Goal: Task Accomplishment & Management: Complete application form

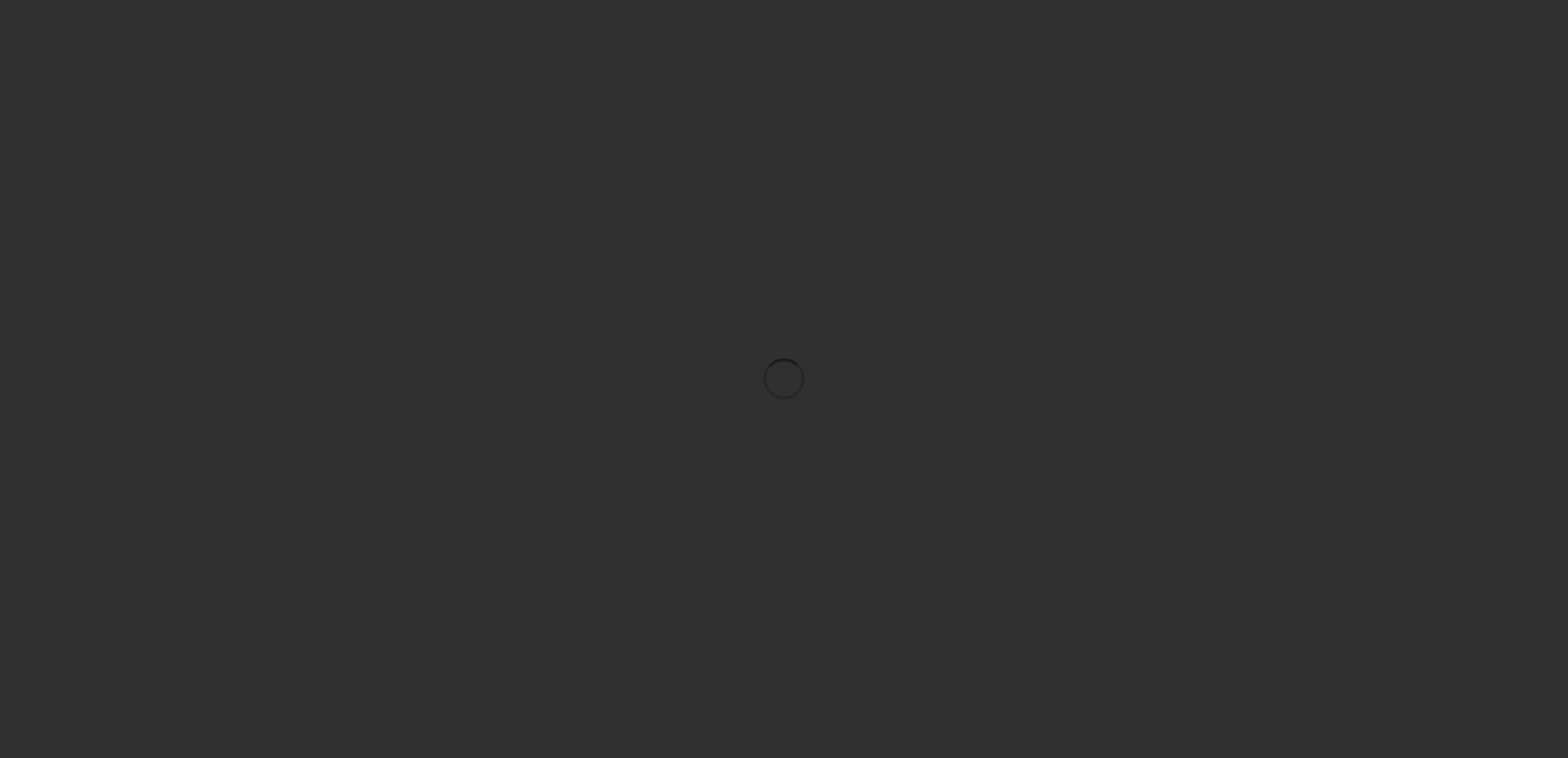
scroll to position [4969, 0]
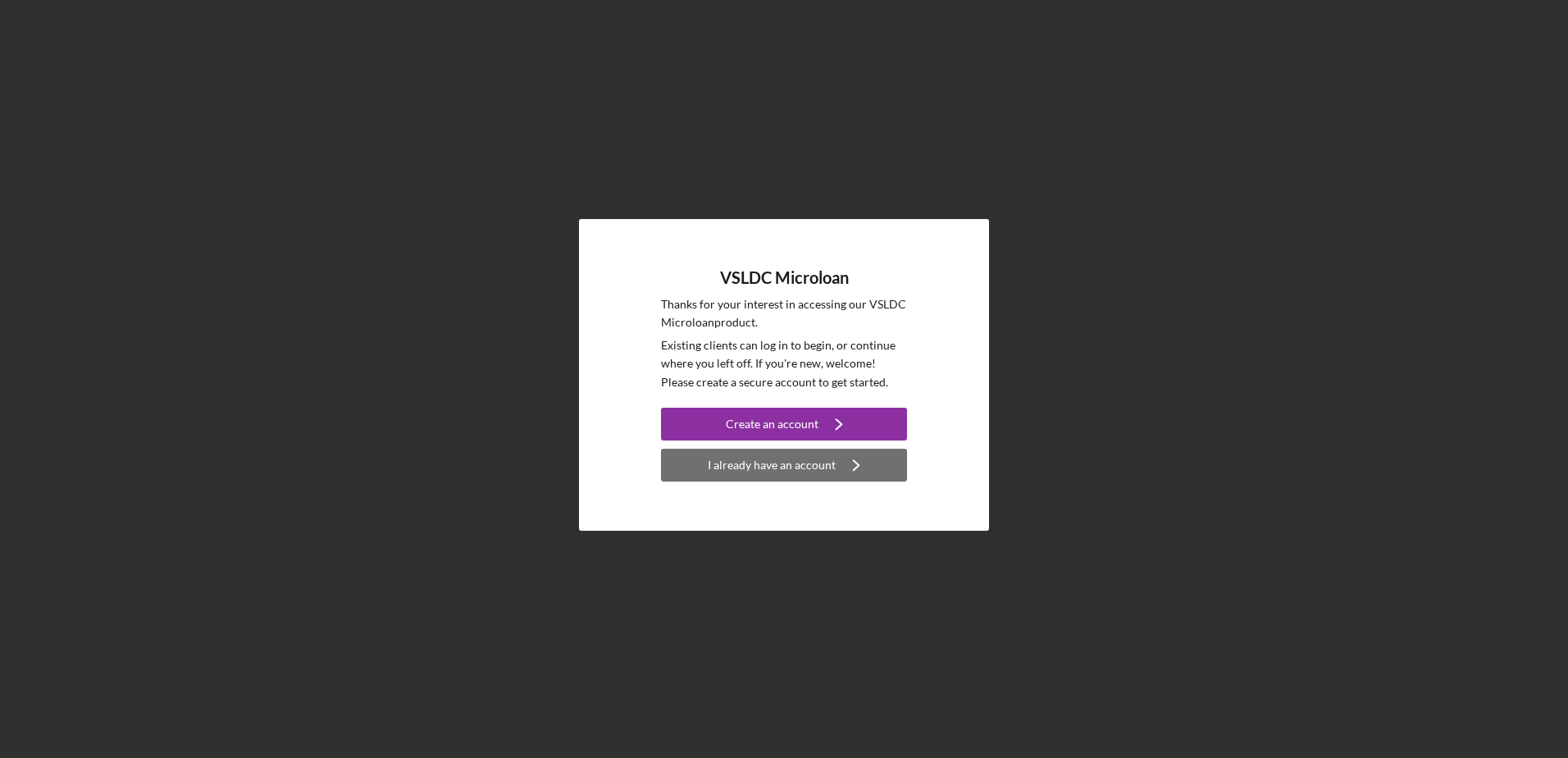
click at [727, 474] on div "I already have an account" at bounding box center [772, 465] width 128 height 33
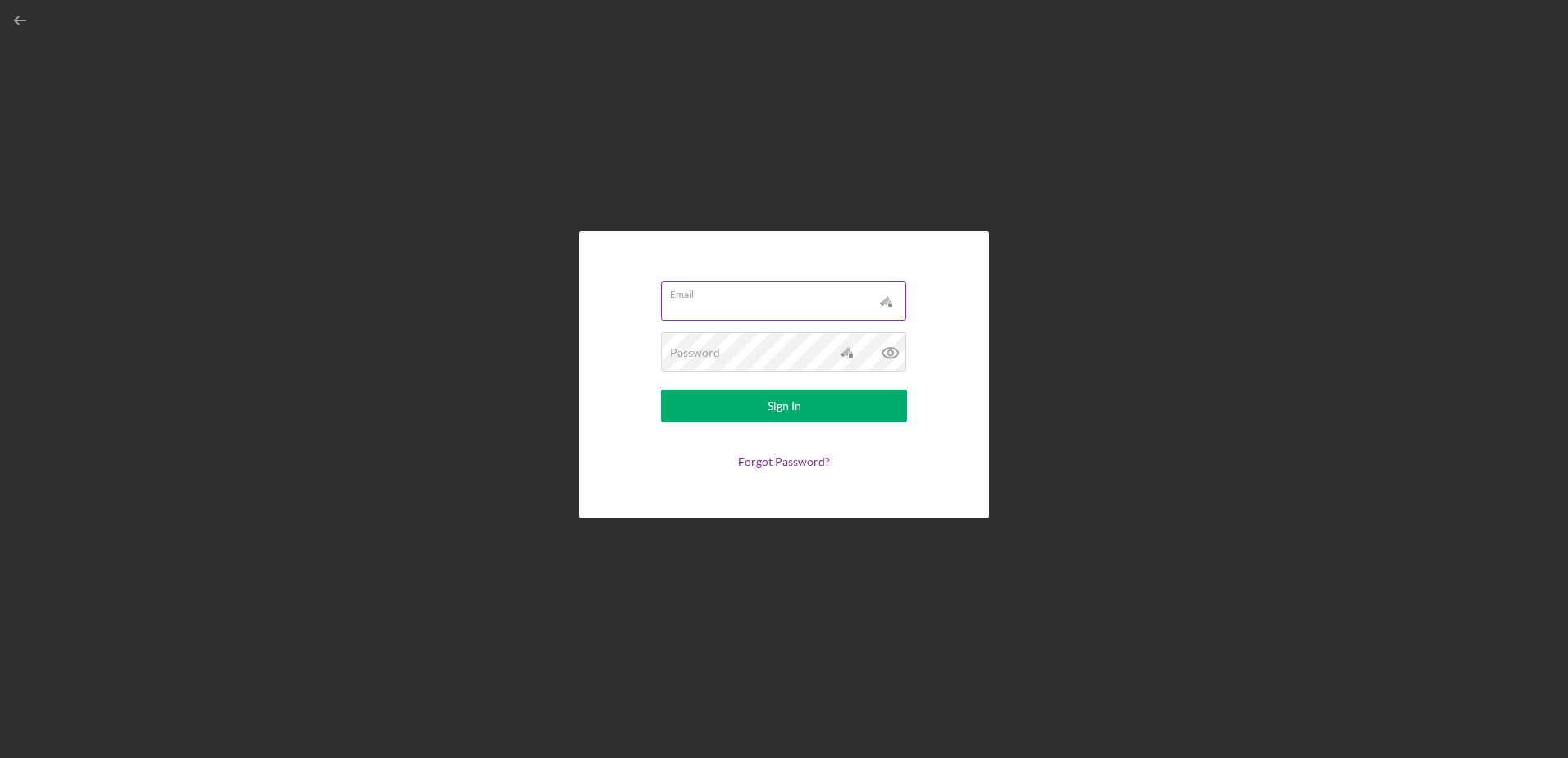
click at [704, 319] on input "Email" at bounding box center [784, 301] width 245 height 40
click at [704, 311] on input "Email" at bounding box center [784, 301] width 245 height 40
type input "[EMAIL_ADDRESS][DOMAIN_NAME]"
click at [661, 390] on button "Sign In" at bounding box center [784, 406] width 246 height 33
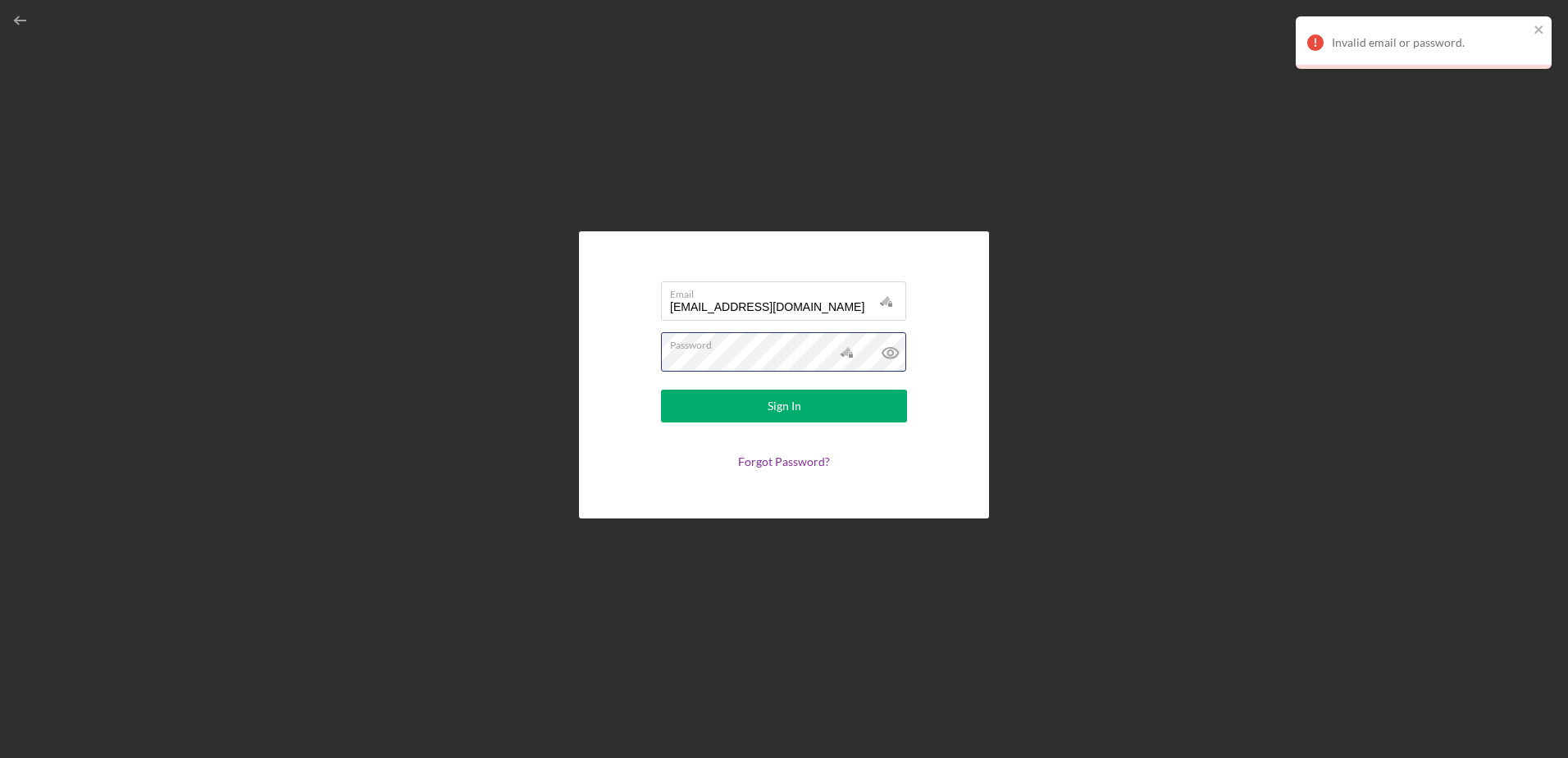
click at [661, 390] on button "Sign In" at bounding box center [784, 406] width 246 height 33
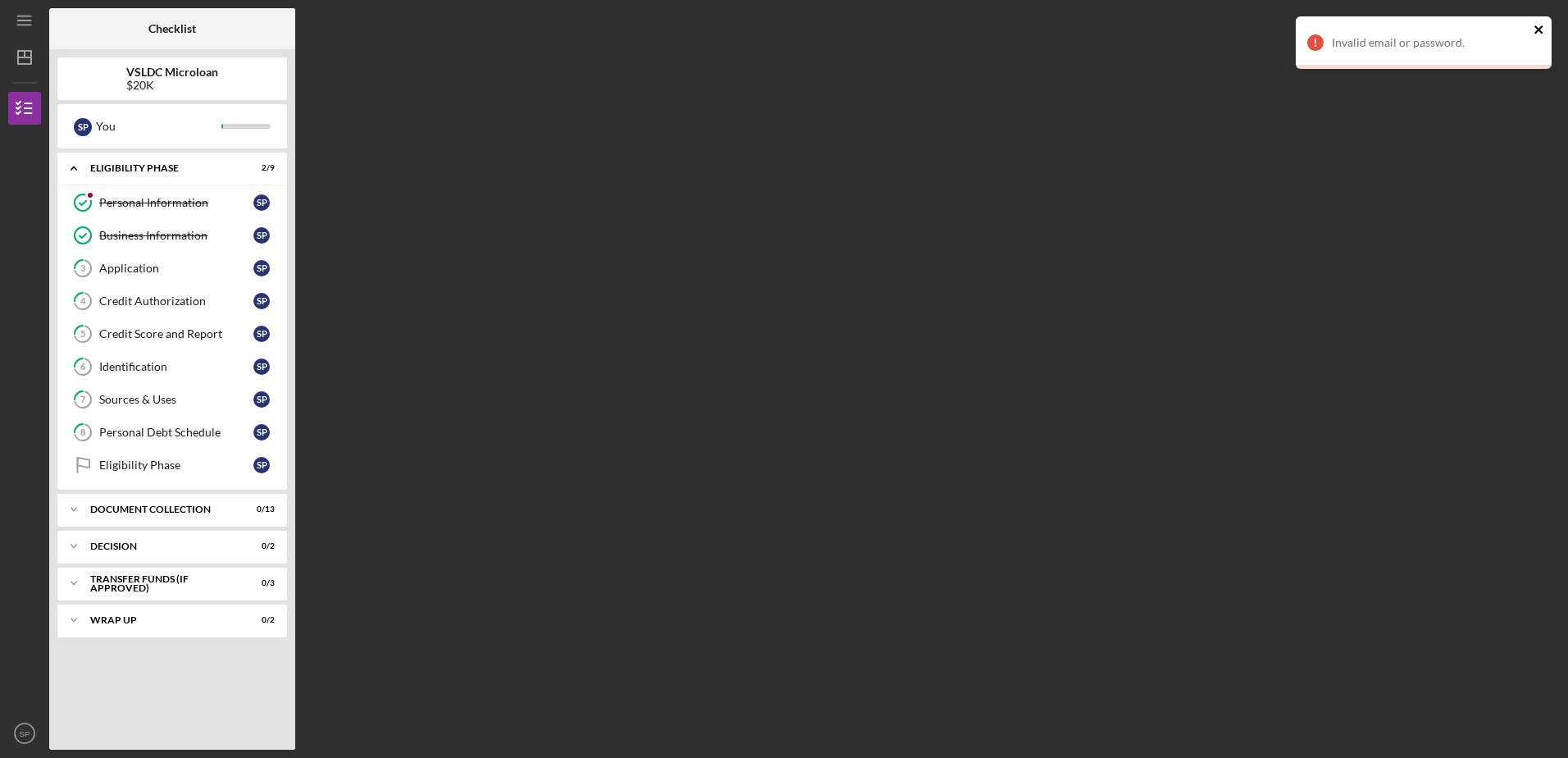
click at [1535, 28] on icon "close" at bounding box center [1539, 29] width 11 height 13
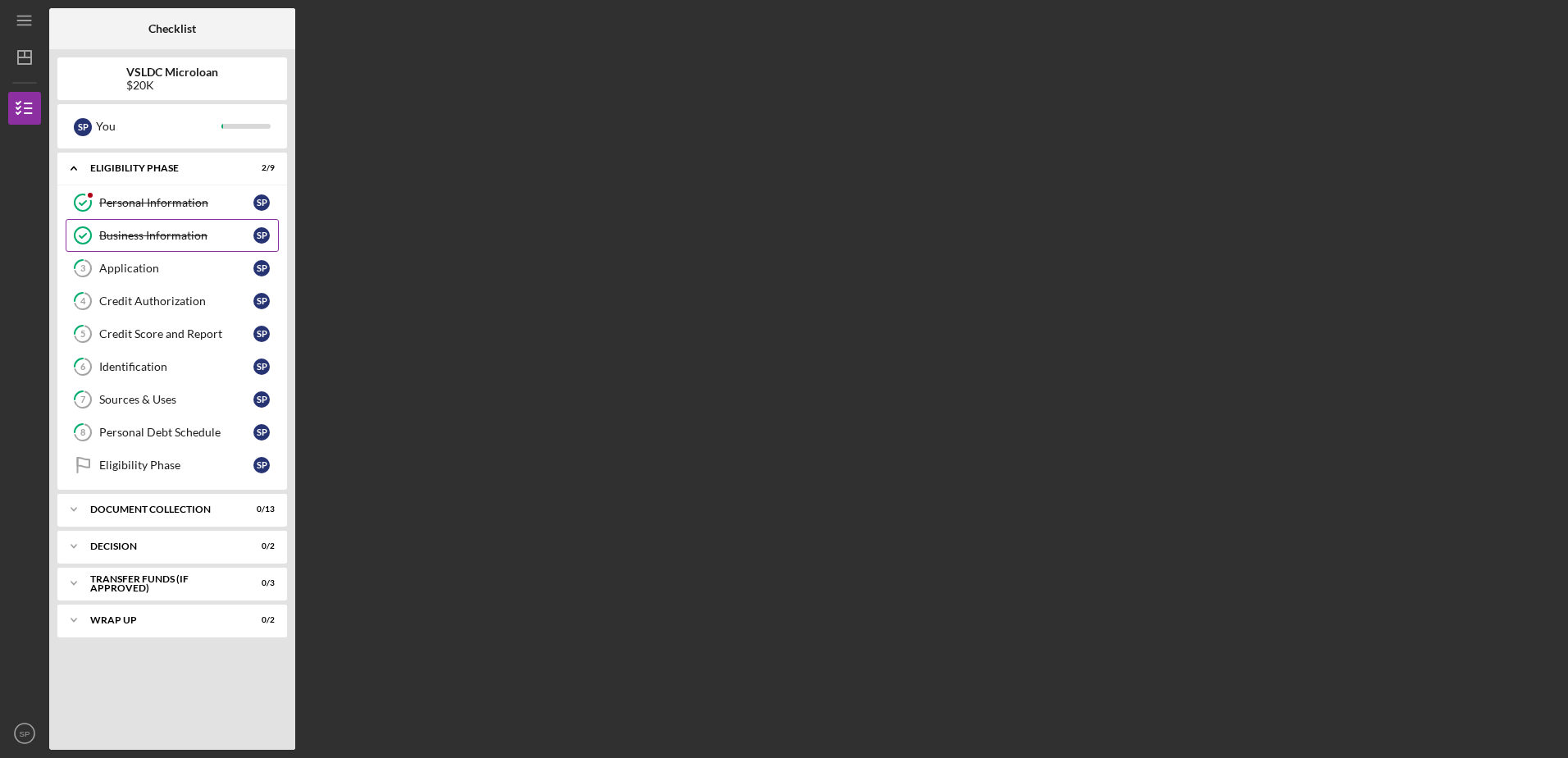
click at [151, 232] on div "Business Information" at bounding box center [176, 235] width 155 height 13
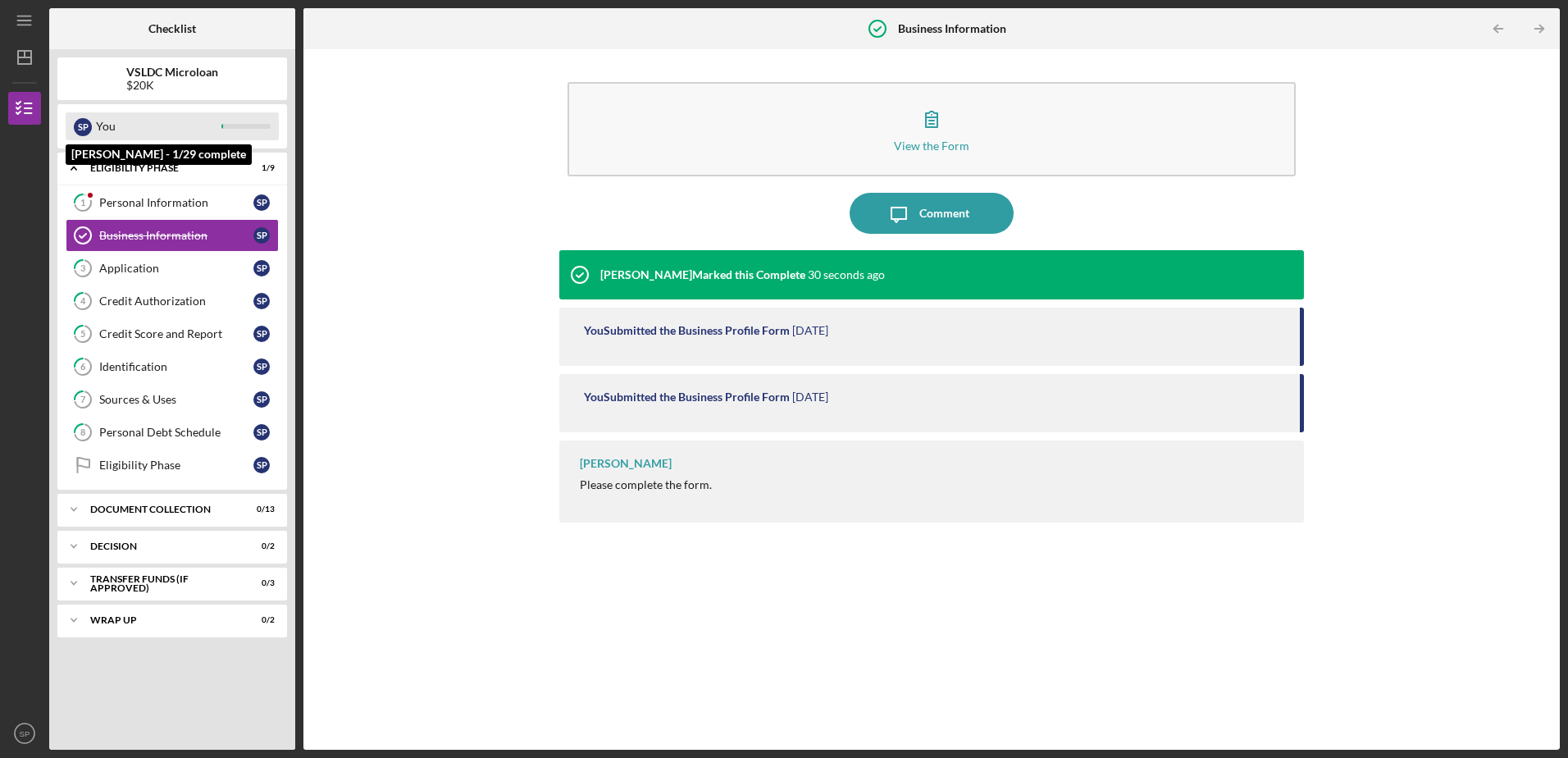
click at [208, 130] on div "You" at bounding box center [159, 126] width 125 height 28
click at [227, 268] on div "Application" at bounding box center [176, 268] width 155 height 13
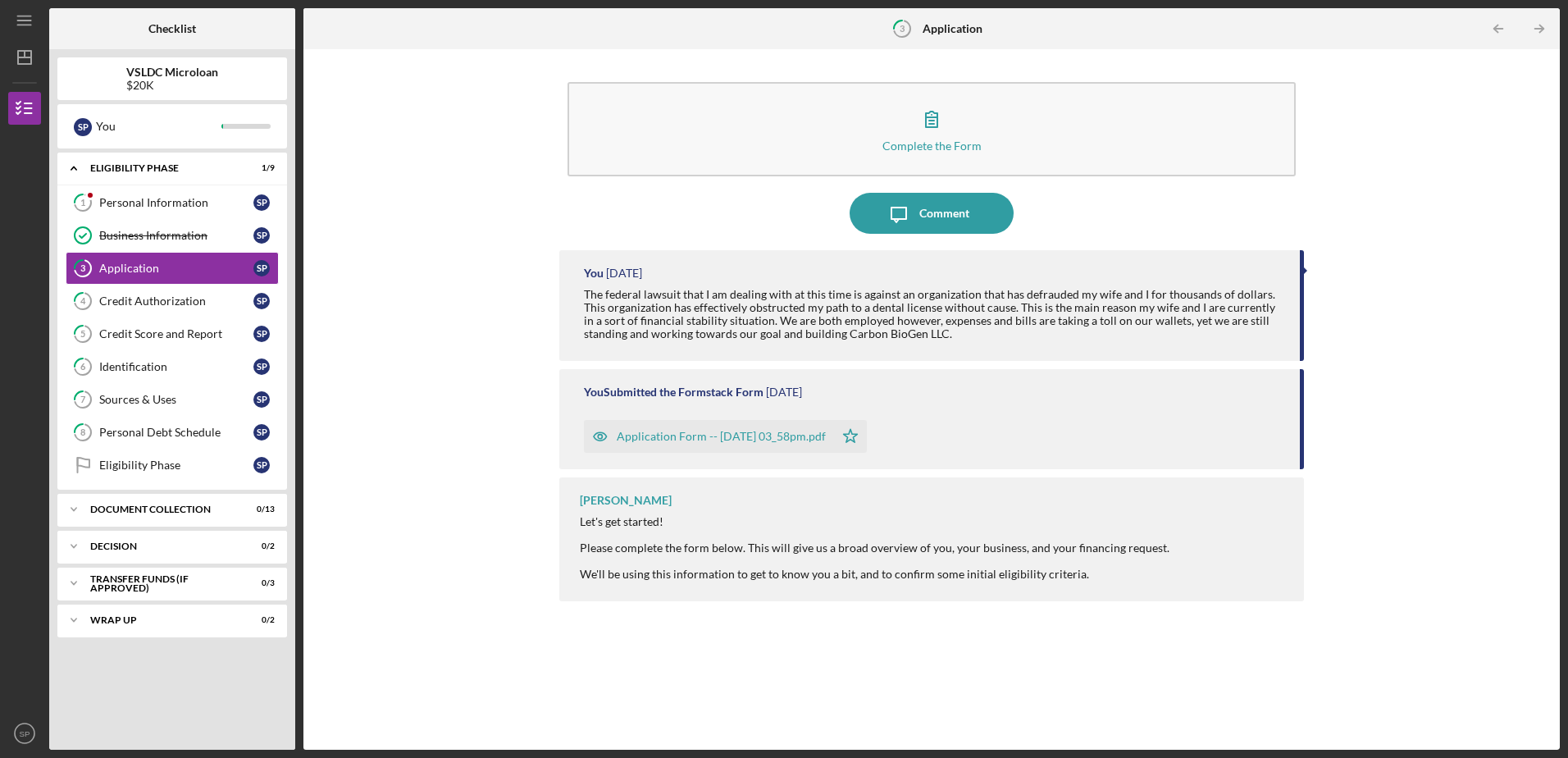
click at [748, 438] on div "Application Form -- [DATE] 03_58pm.pdf" at bounding box center [720, 436] width 209 height 13
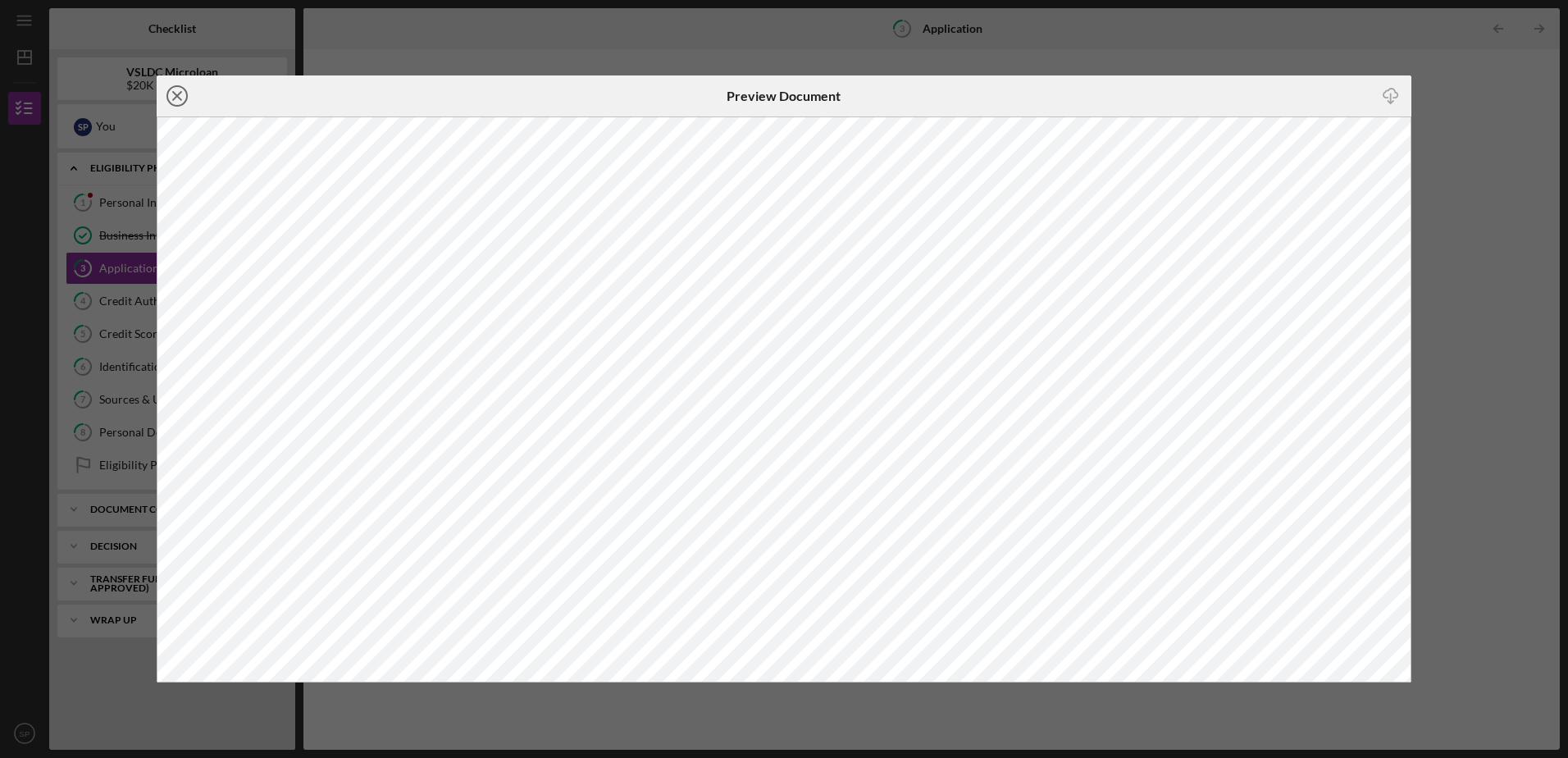
click at [174, 98] on icon "Icon/Close" at bounding box center [177, 95] width 41 height 41
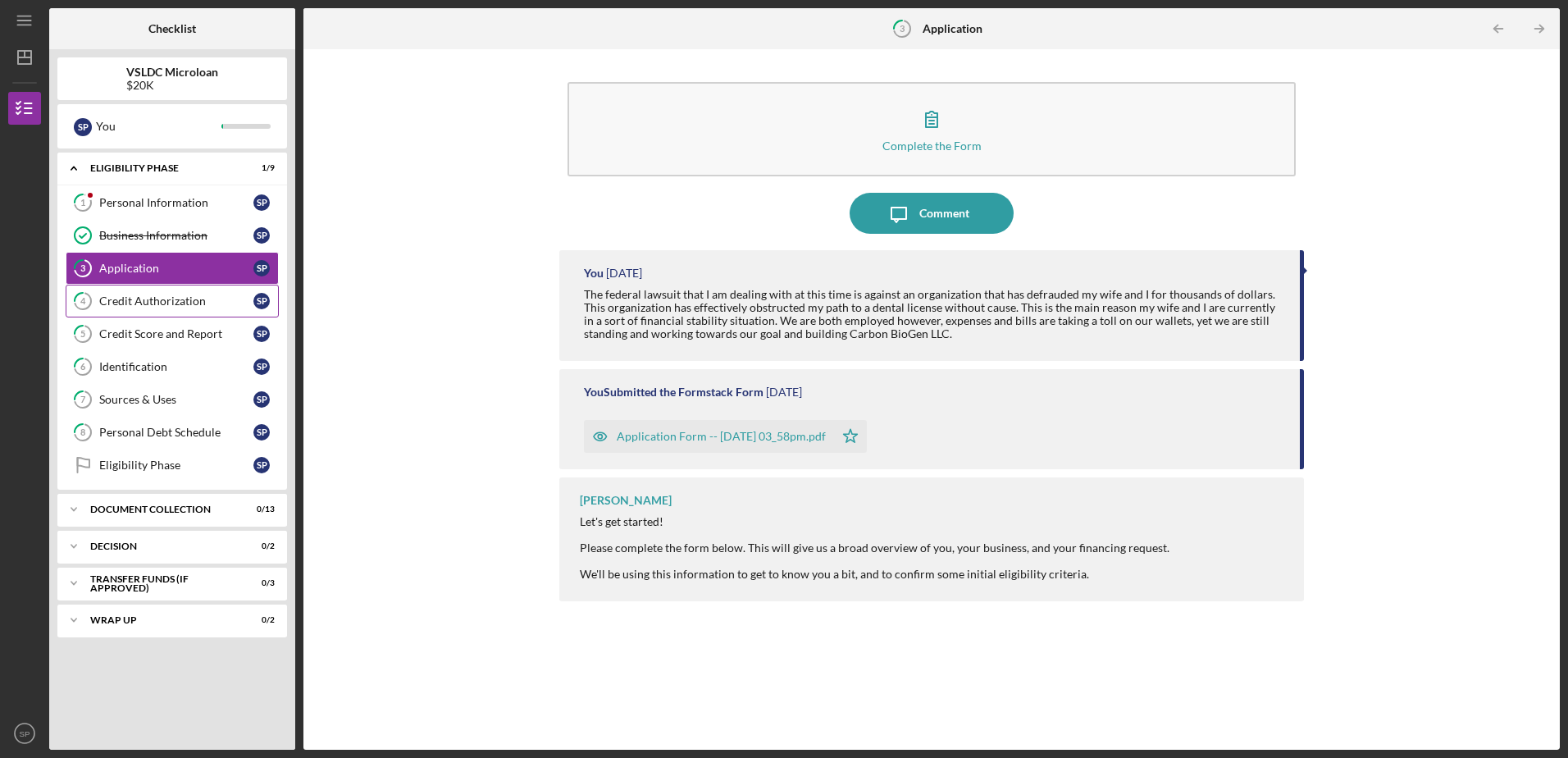
click at [136, 299] on div "Credit Authorization" at bounding box center [176, 300] width 155 height 13
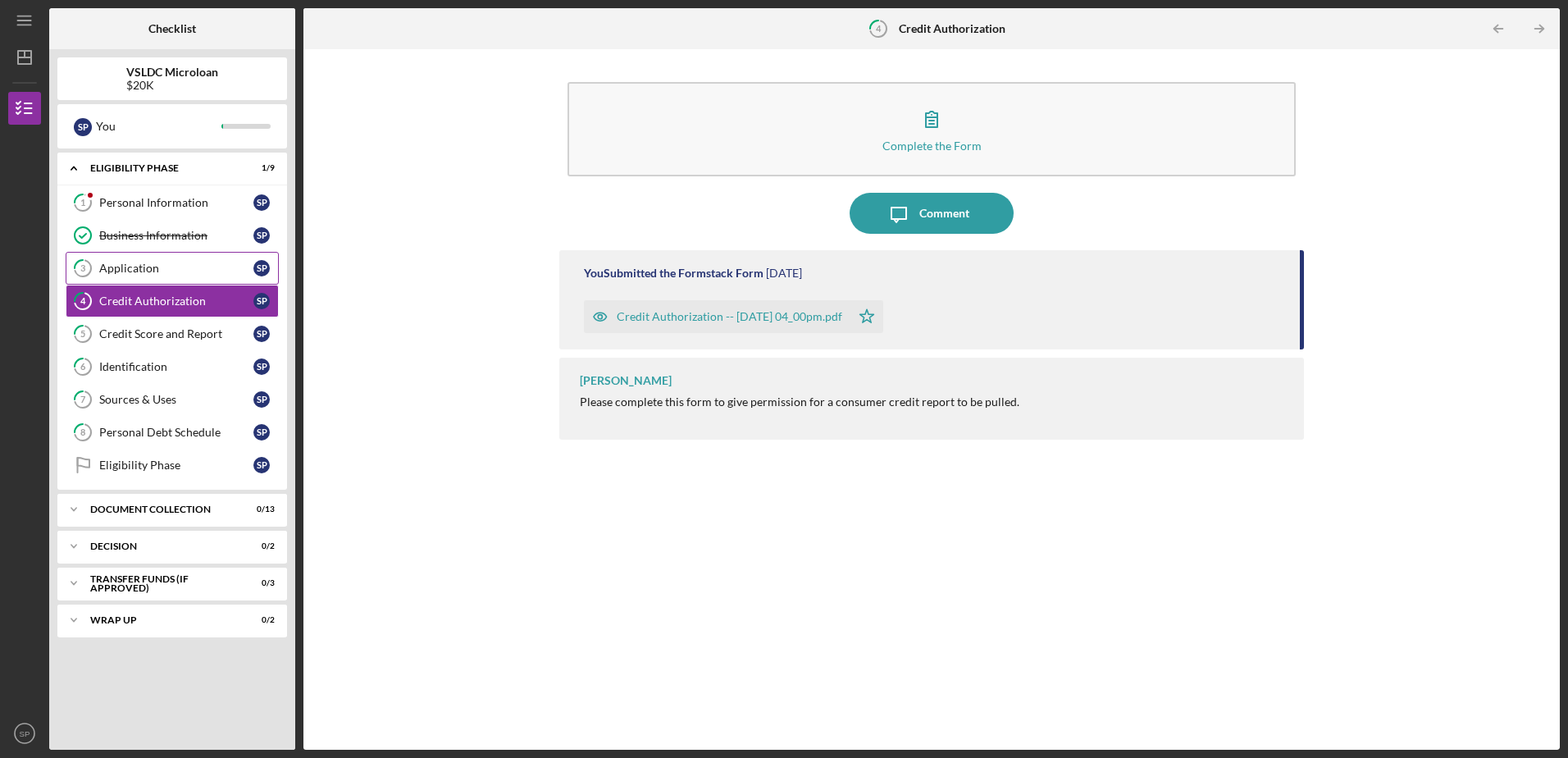
click at [176, 267] on div "Application" at bounding box center [176, 268] width 155 height 13
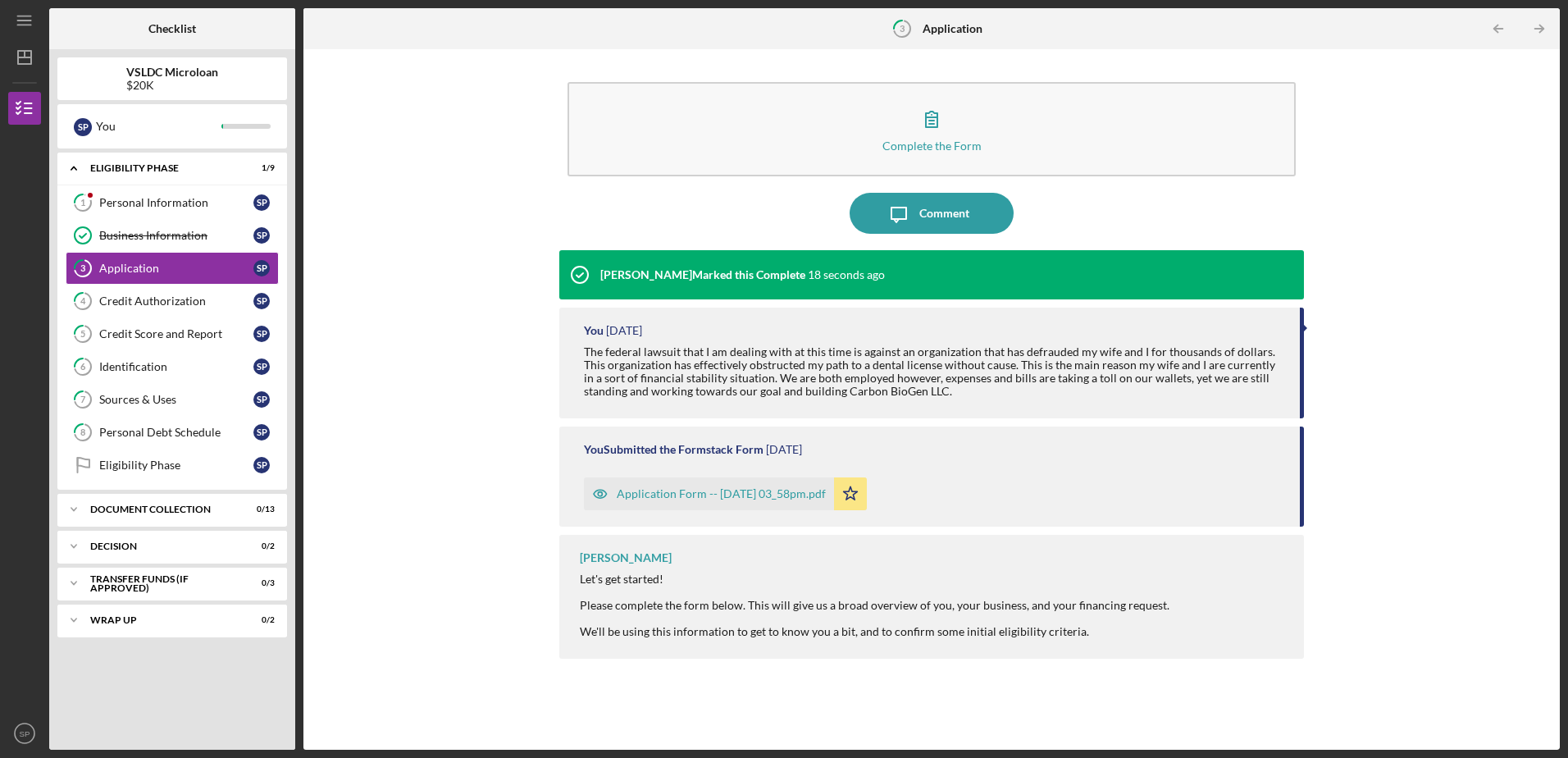
click at [801, 497] on div "Application Form -- [DATE] 03_58pm.pdf" at bounding box center [720, 494] width 209 height 13
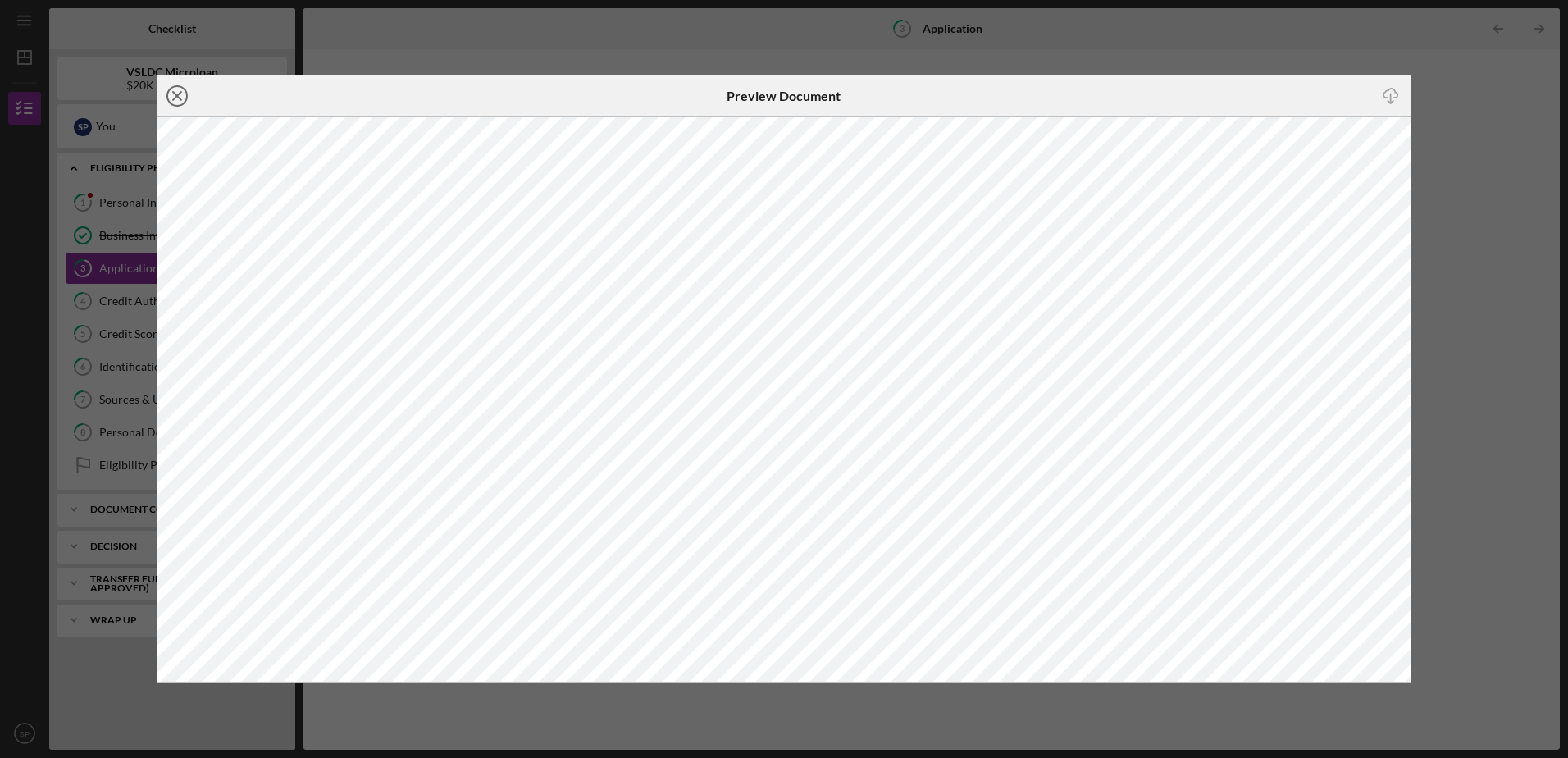
click at [171, 101] on icon "Icon/Close" at bounding box center [177, 95] width 41 height 41
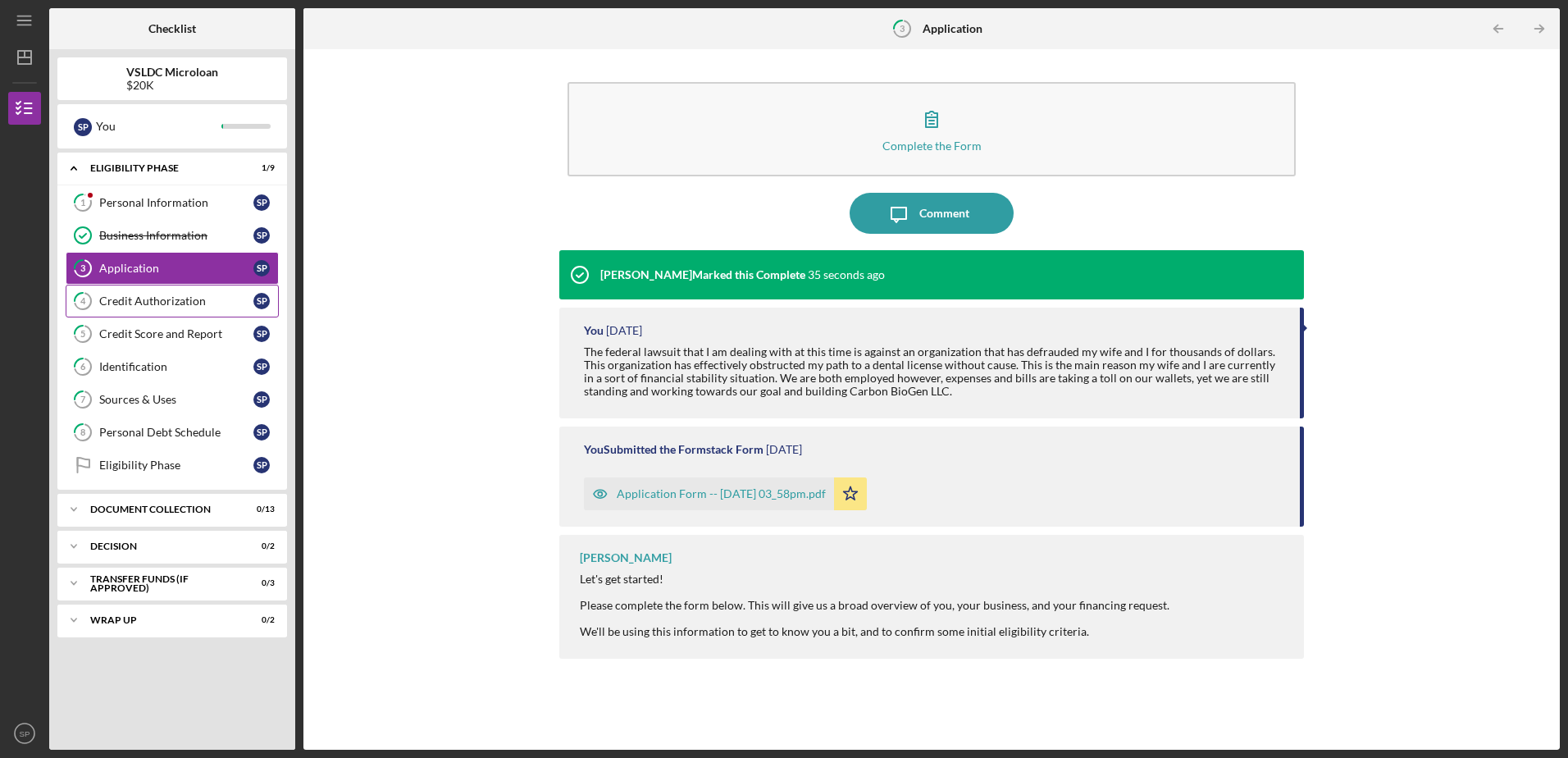
click at [160, 298] on div "Credit Authorization" at bounding box center [176, 300] width 155 height 13
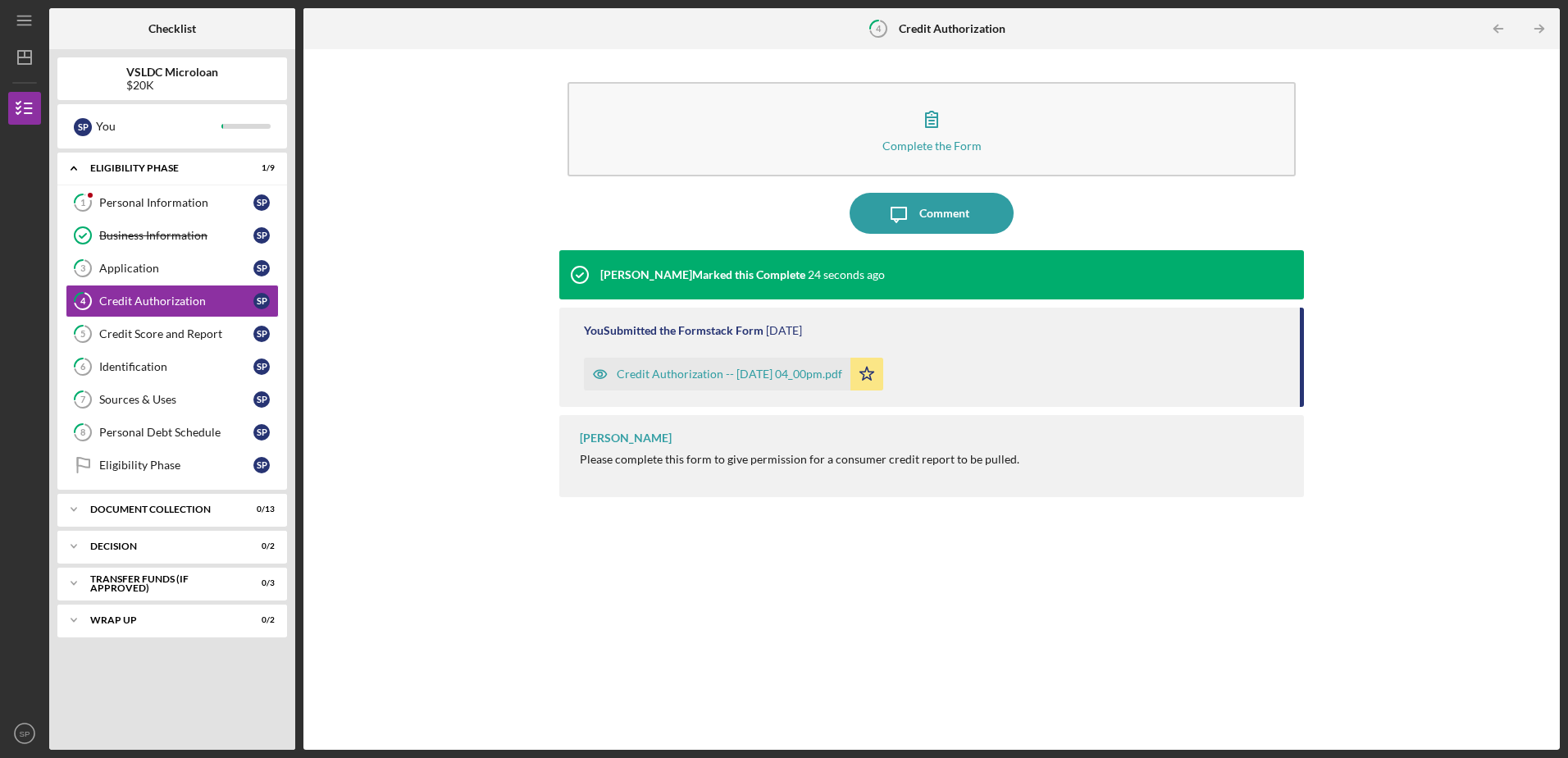
click at [690, 373] on div "Credit Authorization -- [DATE] 04_00pm.pdf" at bounding box center [728, 374] width 225 height 13
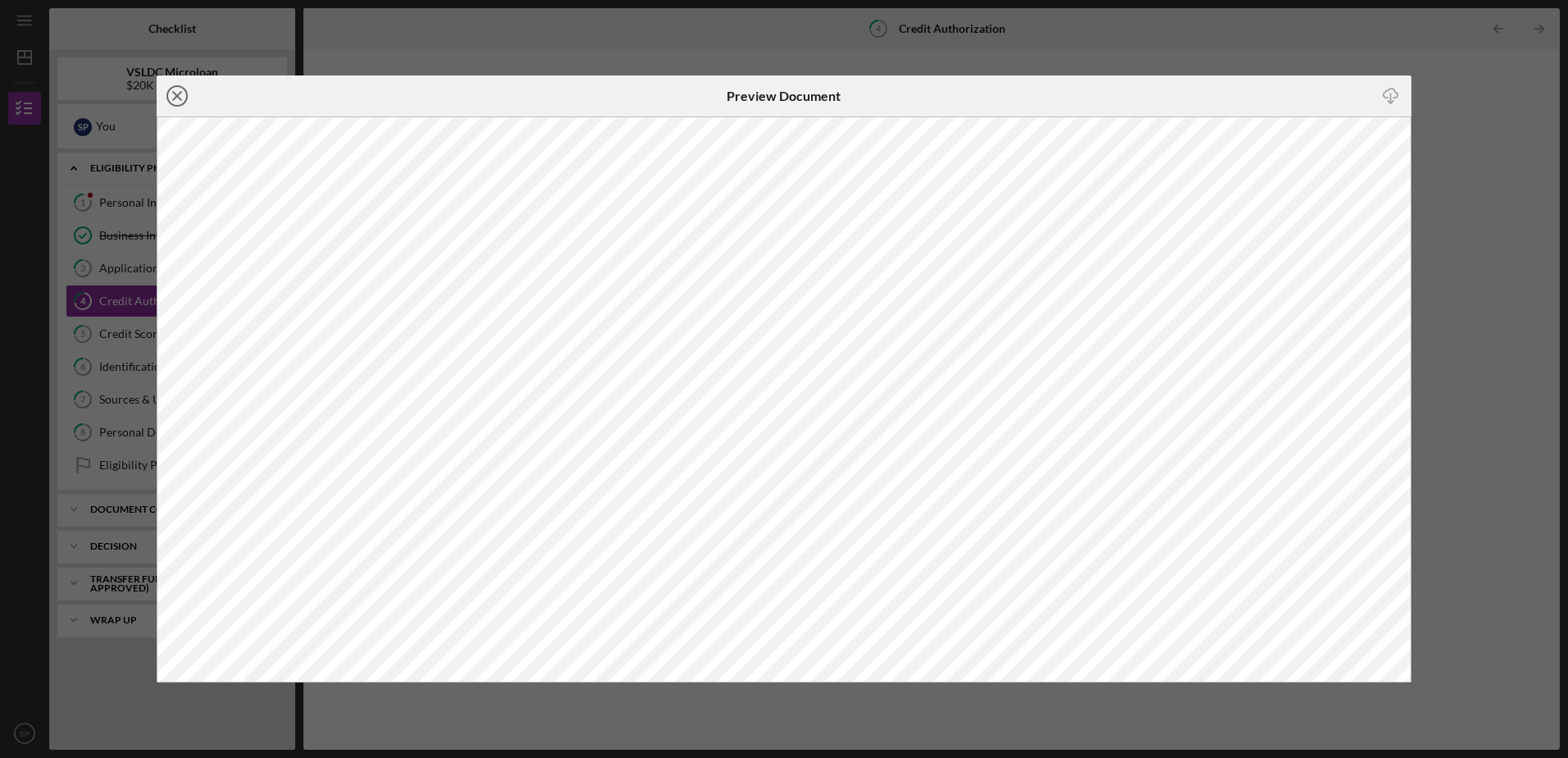
click at [172, 94] on icon "Icon/Close" at bounding box center [177, 95] width 41 height 41
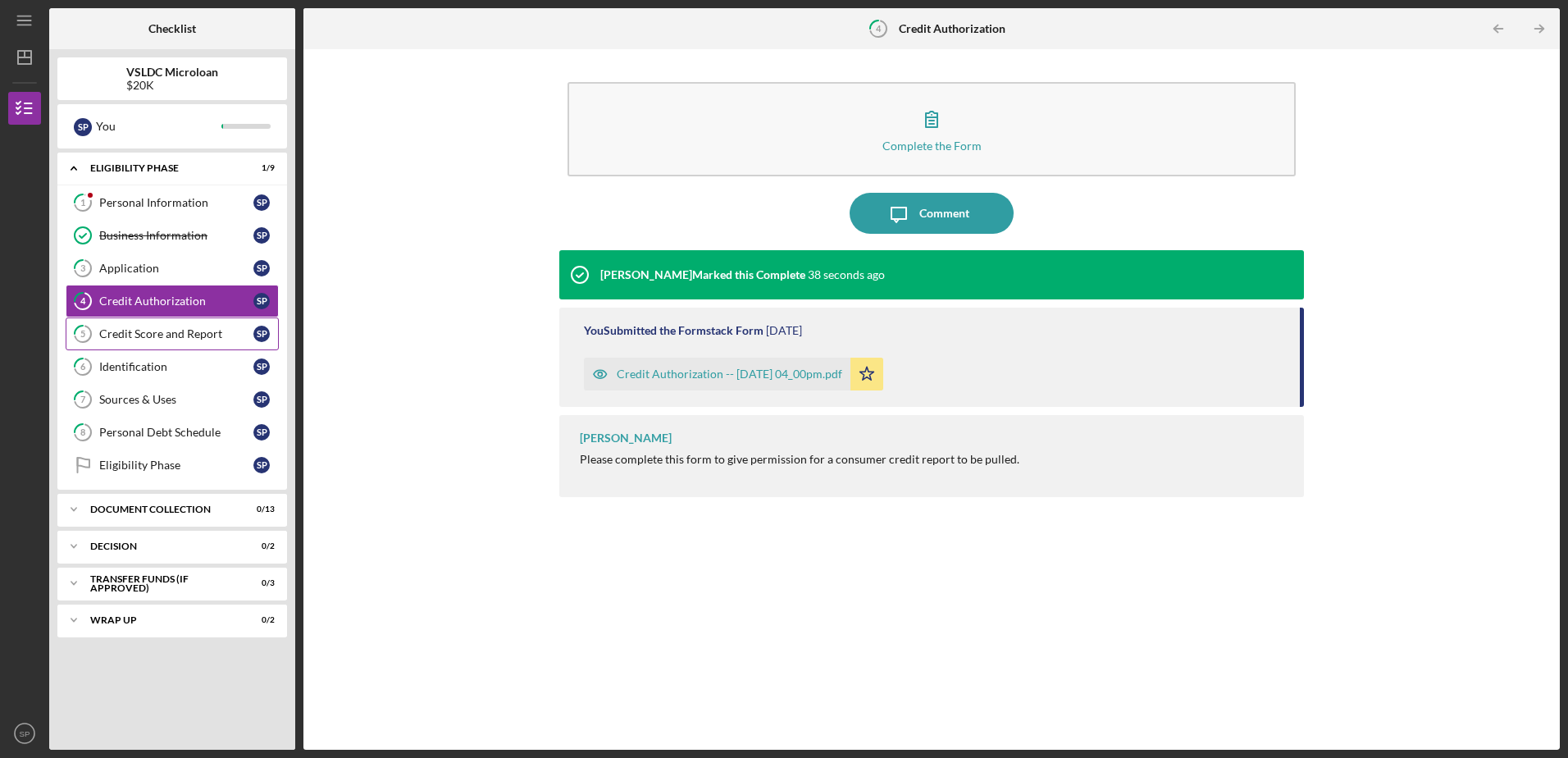
click at [159, 335] on div "Credit Score and Report" at bounding box center [176, 334] width 155 height 13
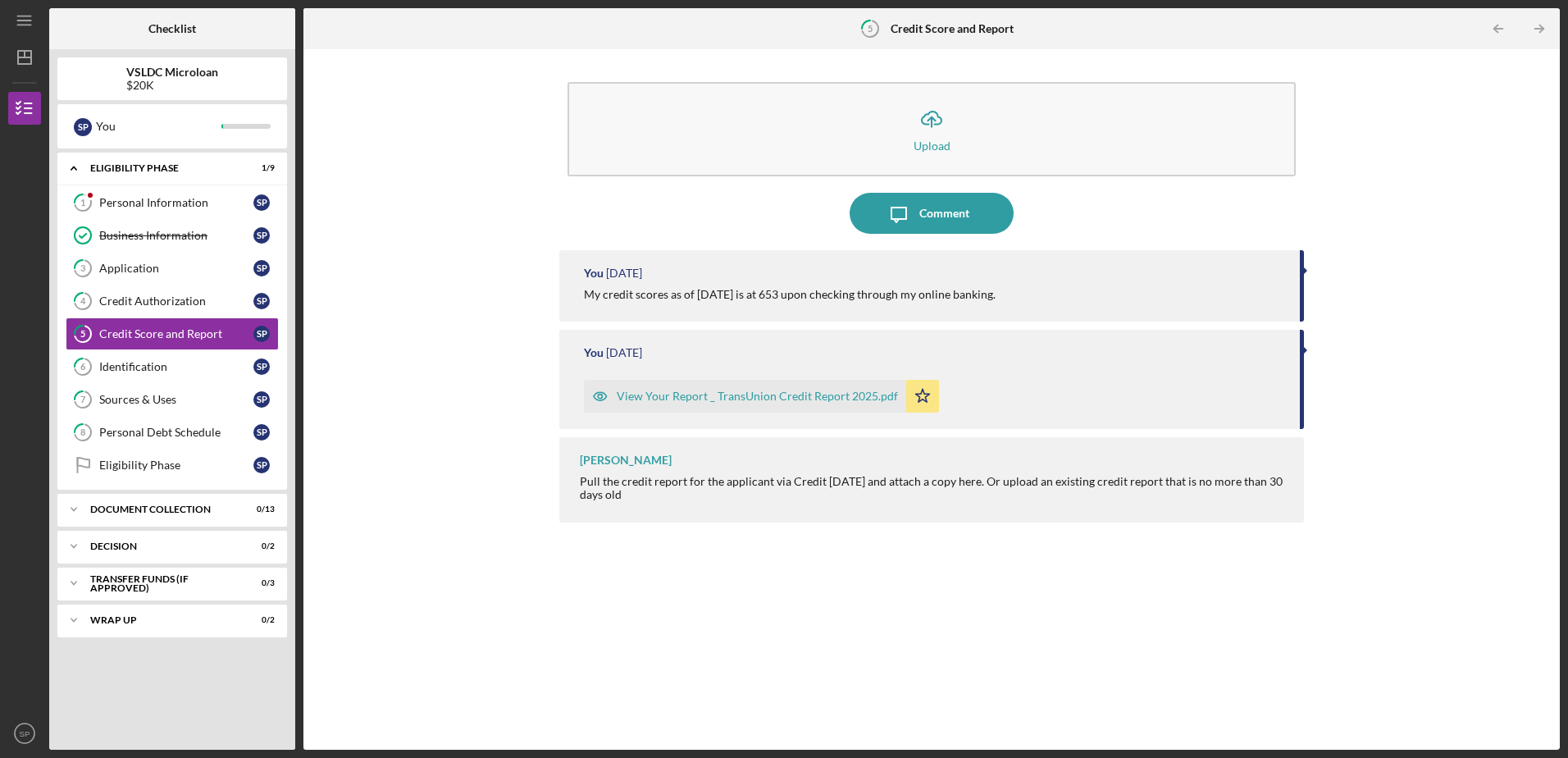
click at [765, 399] on div "View Your Report _ TransUnion Credit Report 2025.pdf" at bounding box center [757, 396] width 282 height 13
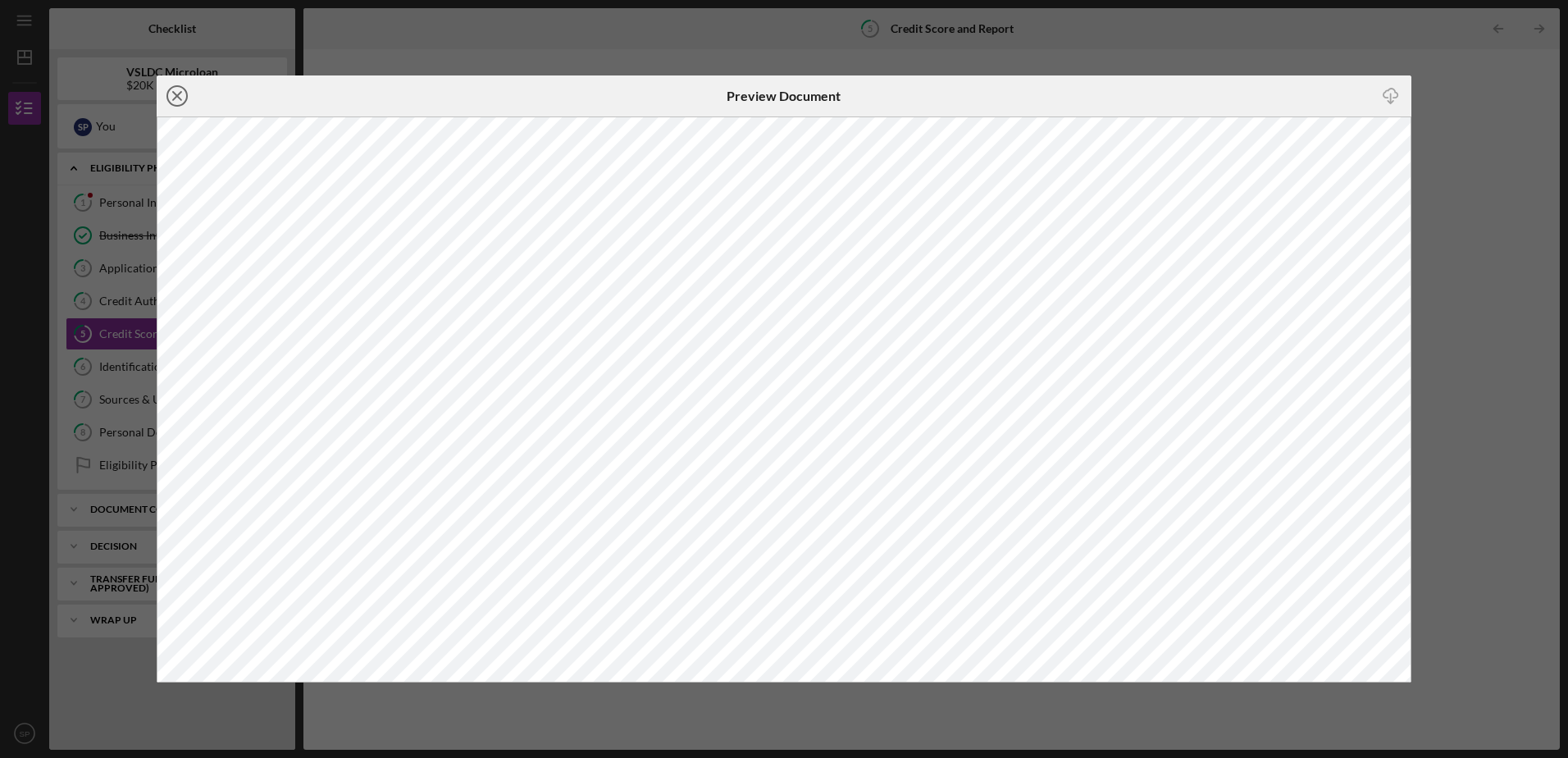
click at [181, 99] on line at bounding box center [177, 95] width 8 height 8
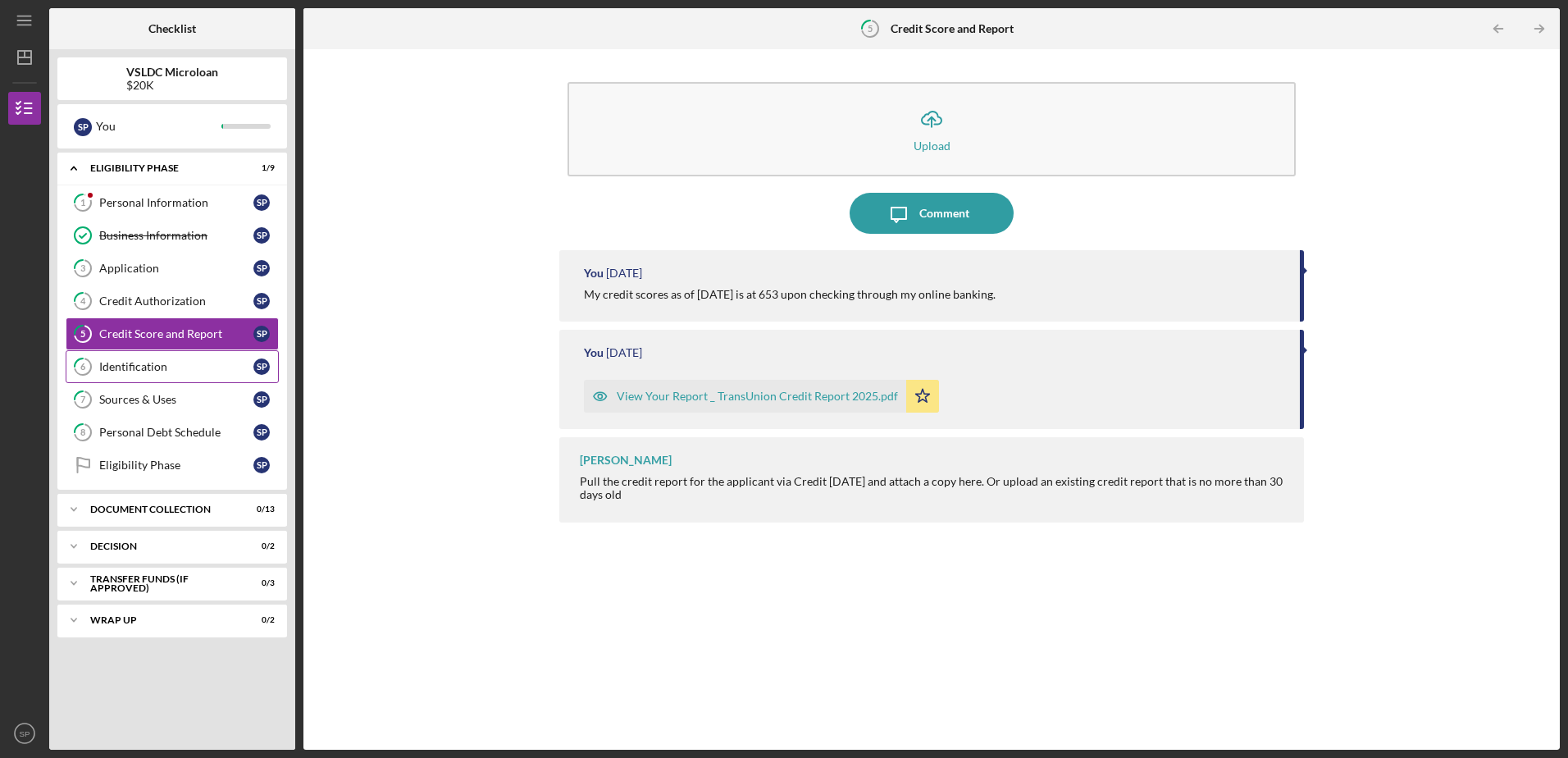
click at [132, 374] on div "Identification" at bounding box center [176, 367] width 155 height 13
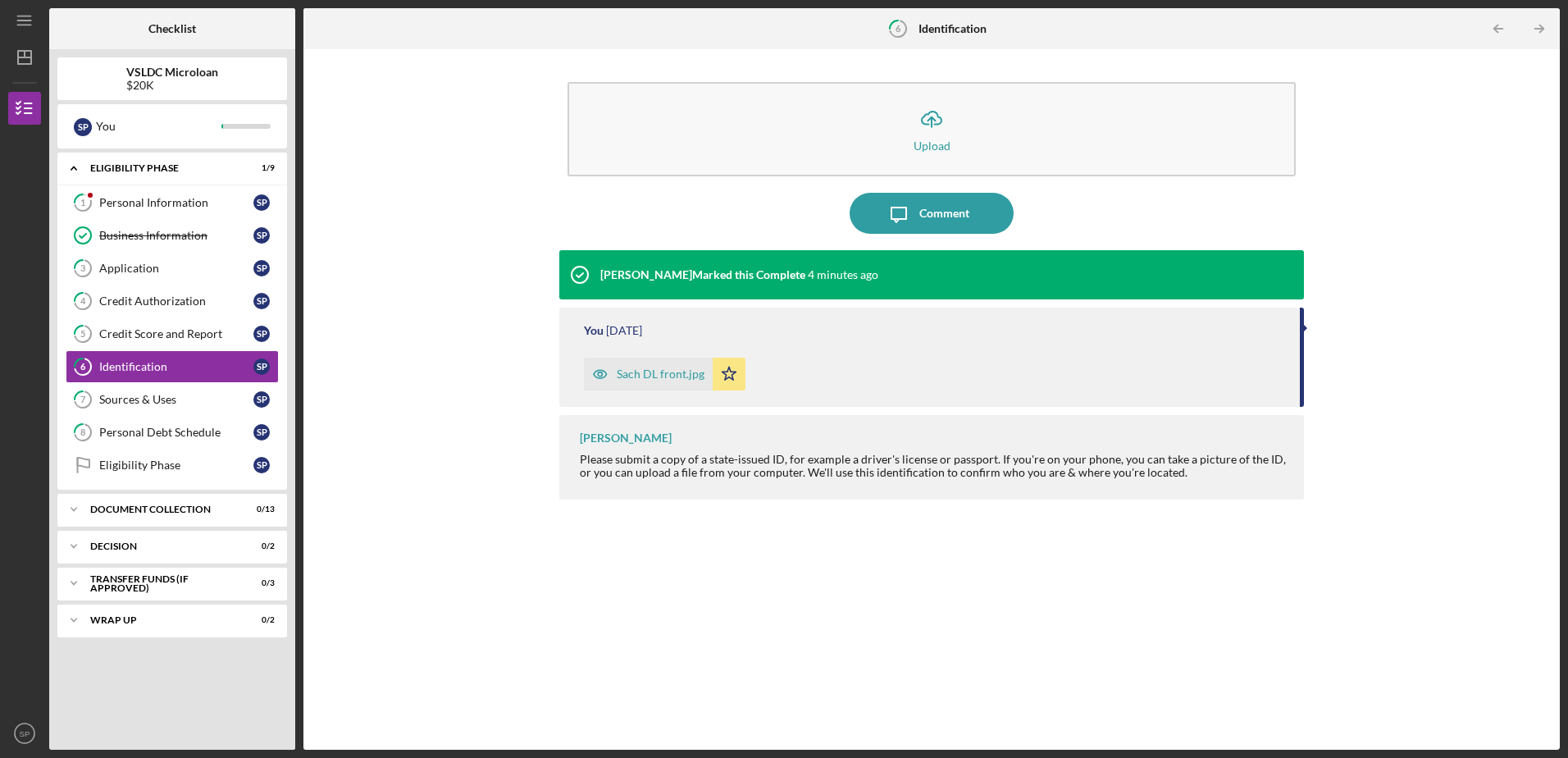
click at [659, 376] on div "Sach DL front.jpg" at bounding box center [660, 374] width 87 height 13
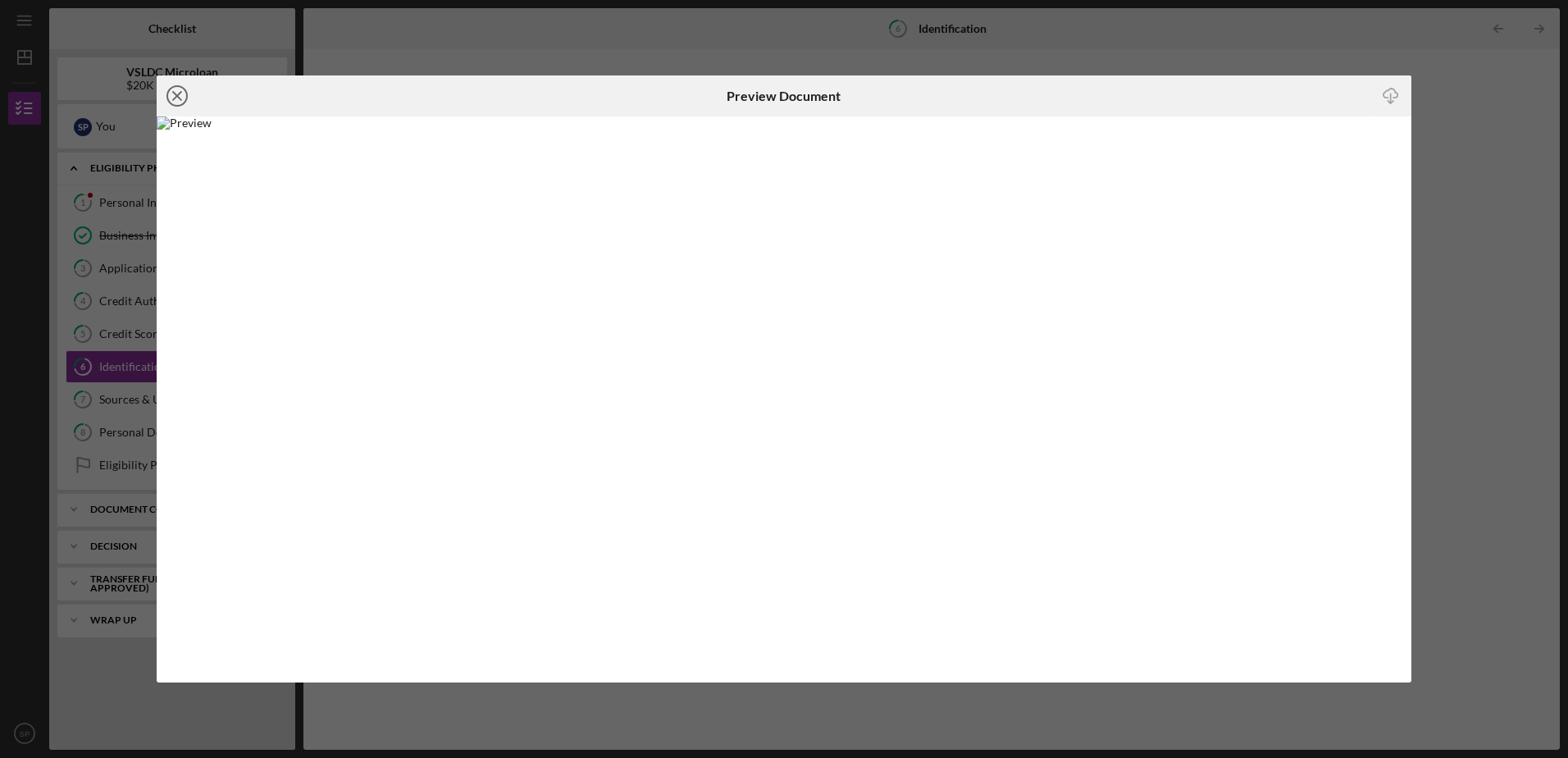
click at [170, 97] on icon "Icon/Close" at bounding box center [177, 95] width 41 height 41
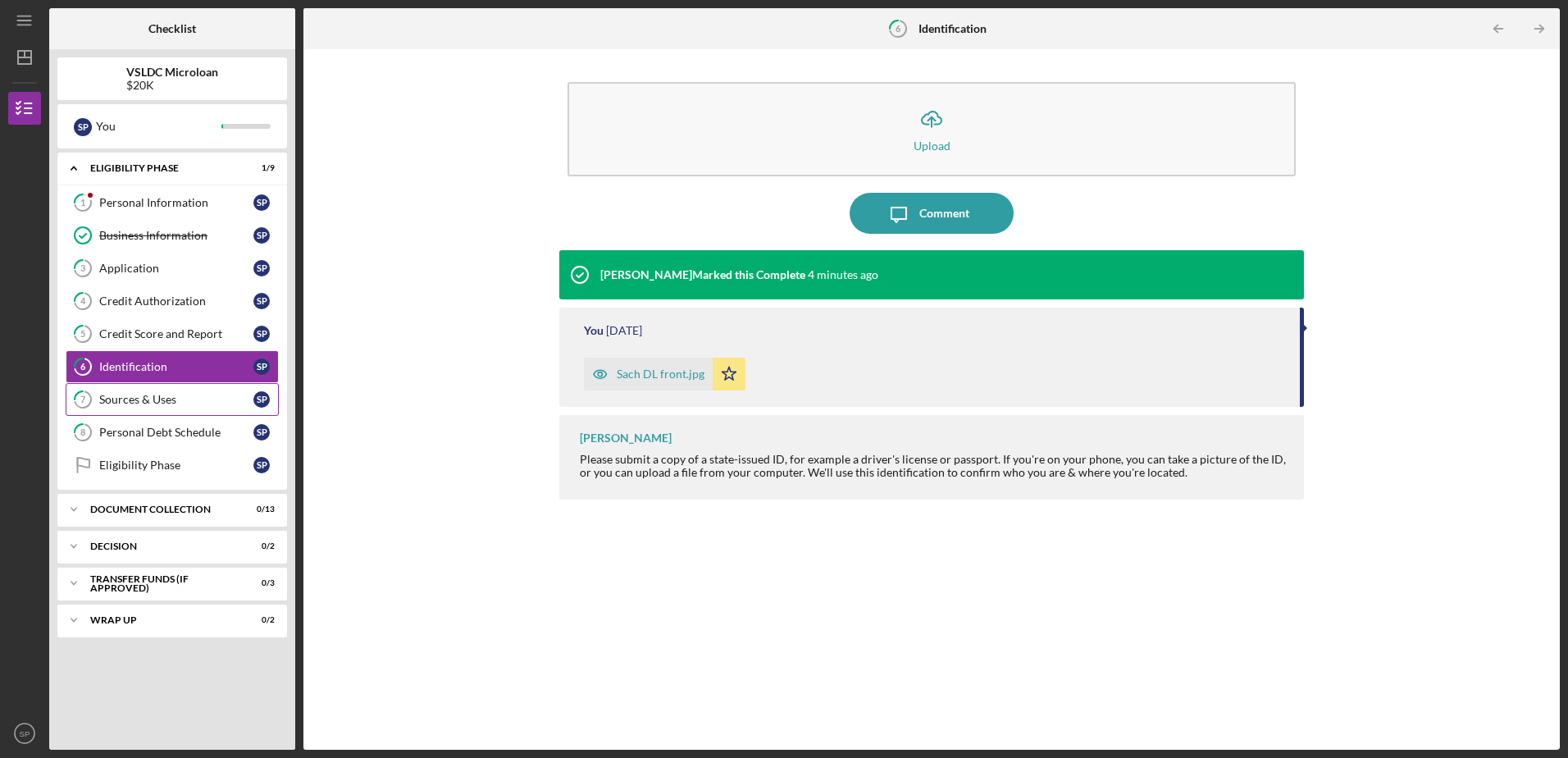
click at [168, 412] on link "7 Sources & Uses S P" at bounding box center [171, 399] width 213 height 33
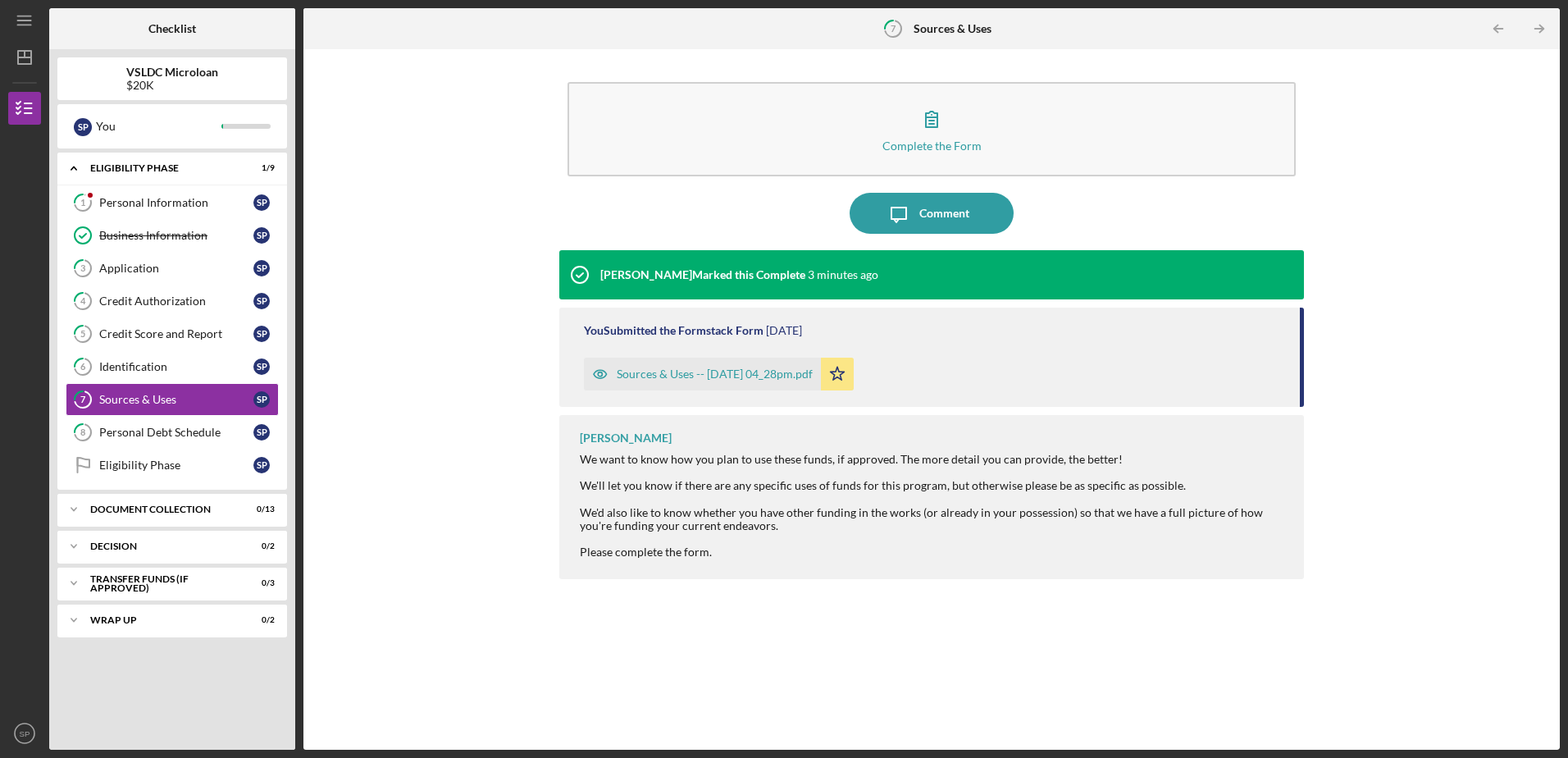
click at [705, 375] on div "Sources & Uses -- [DATE] 04_28pm.pdf" at bounding box center [714, 374] width 196 height 13
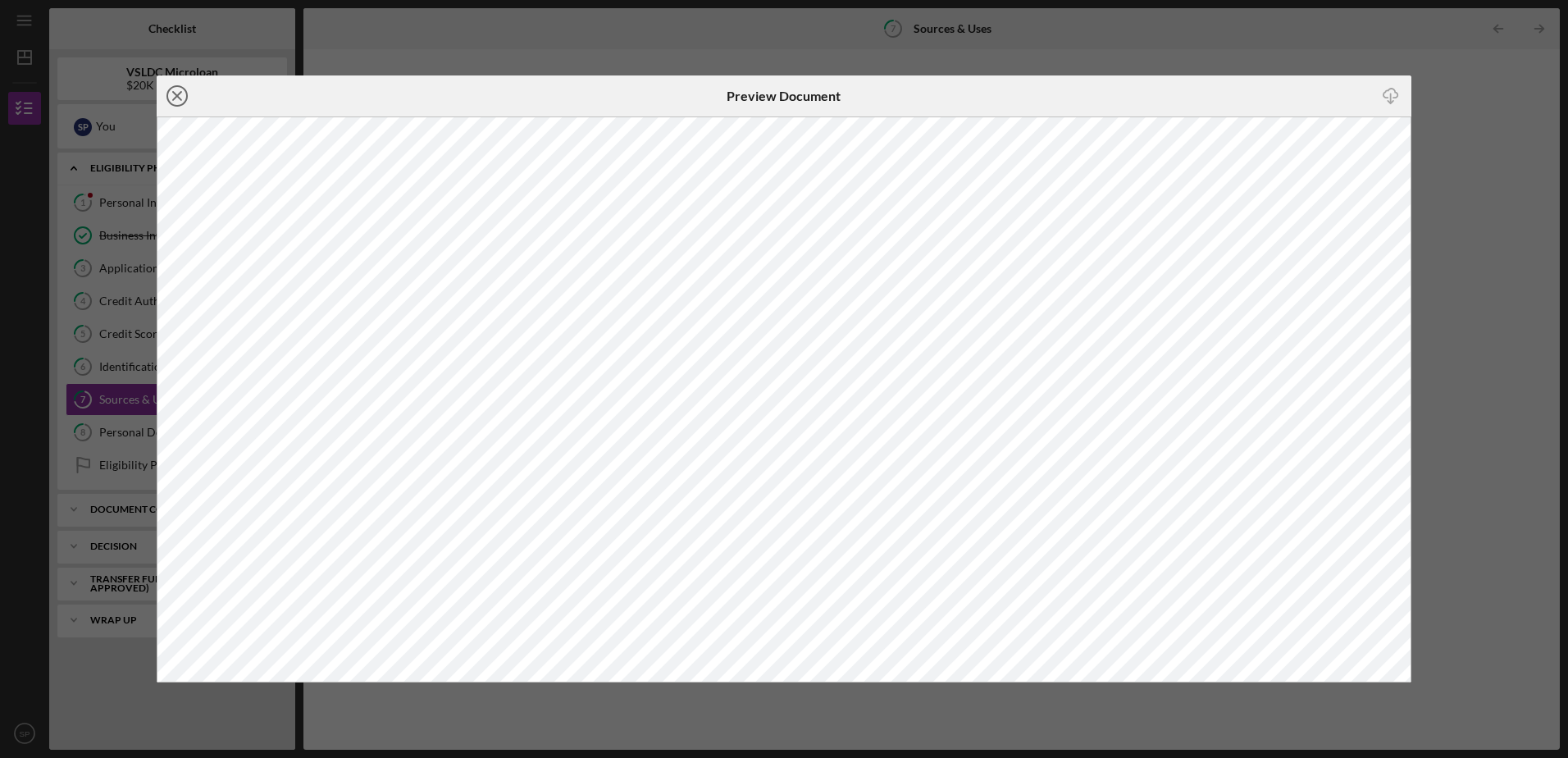
click at [175, 101] on icon "Icon/Close" at bounding box center [177, 95] width 41 height 41
